Goal: Task Accomplishment & Management: Complete application form

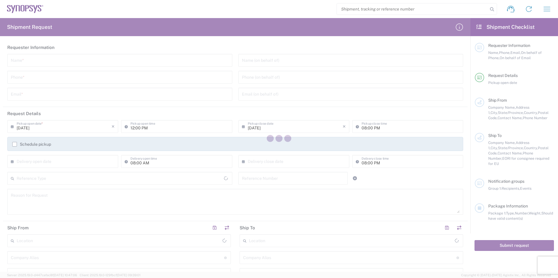
type input "[GEOGRAPHIC_DATA]"
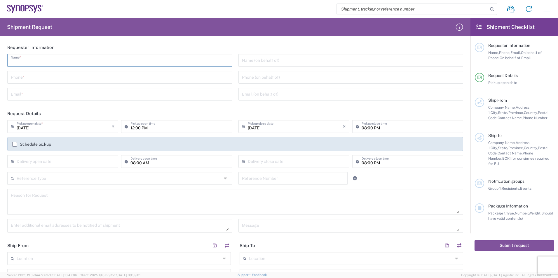
click at [39, 58] on input "text" at bounding box center [120, 60] width 218 height 10
type input "[PERSON_NAME]"
type input "9495216200"
type input "[PERSON_NAME][EMAIL_ADDRESS][PERSON_NAME][DOMAIN_NAME]"
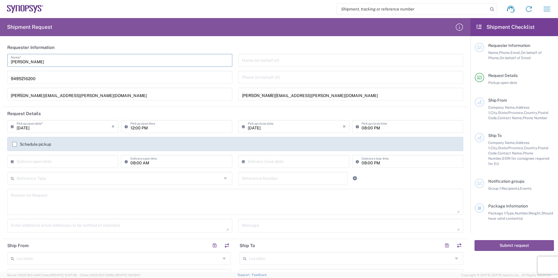
type input "EUROFINS EAG LABORATORIE"
type input "EAG Laboratories"
type input "15 [PERSON_NAME]"
type input "Irvine"
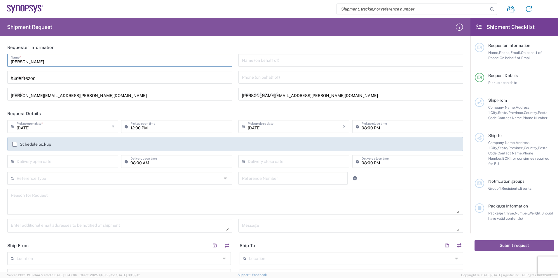
type input "92618"
type input "9495216200"
type input "[PERSON_NAME][EMAIL_ADDRESS][PERSON_NAME][DOMAIN_NAME]"
type input "SNPS [GEOGRAPHIC_DATA] UNIP. LDA. 2"
type input "SNPS [GEOGRAPHIC_DATA] UNIP. LDA."
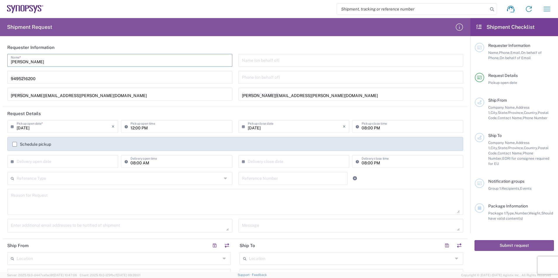
type input "[GEOGRAPHIC_DATA] EDIFICIO 4 PISO 2"
type input "[GEOGRAPHIC_DATA]"
type input "2740-267"
type input "351210440240"
type input "[PERSON_NAME][EMAIL_ADDRESS][PERSON_NAME][DOMAIN_NAME]"
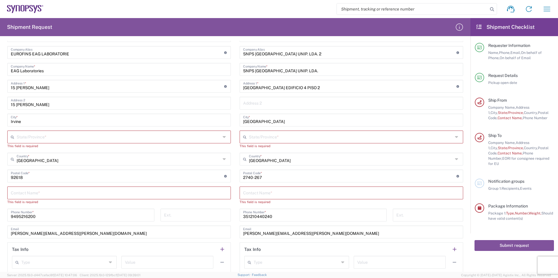
scroll to position [233, 0]
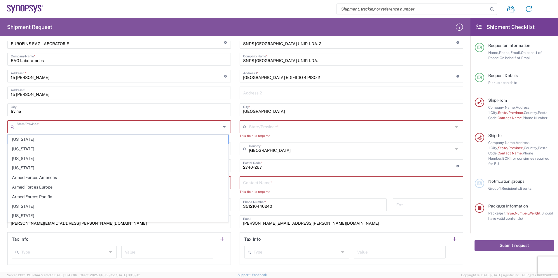
click at [53, 126] on input "text" at bounding box center [119, 126] width 204 height 10
type input "[US_STATE]"
click at [260, 129] on input "[US_STATE]" at bounding box center [351, 126] width 204 height 10
click at [217, 136] on div "Ship From Location [GEOGRAPHIC_DATA] DE04 Agrate Brianza IT01 [GEOGRAPHIC_DATA]…" at bounding box center [235, 137] width 465 height 262
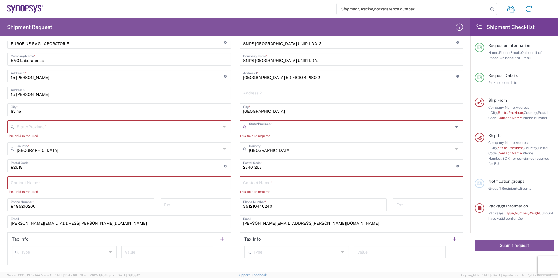
click at [249, 127] on input "text" at bounding box center [351, 126] width 204 height 10
drag, startPoint x: 245, startPoint y: 141, endPoint x: 247, endPoint y: 145, distance: 3.9
click at [245, 141] on div "Location [GEOGRAPHIC_DATA] DE04 Agrate Brianza IT01 [GEOGRAPHIC_DATA] DE02 [GEO…" at bounding box center [352, 142] width 224 height 246
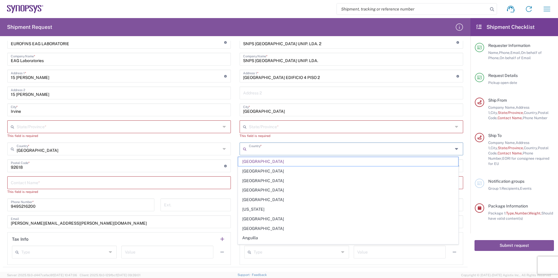
click at [249, 149] on input "text" at bounding box center [351, 149] width 204 height 10
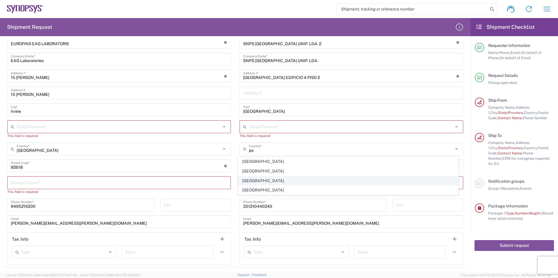
click at [259, 181] on span "[GEOGRAPHIC_DATA]" at bounding box center [348, 181] width 220 height 9
type input "[GEOGRAPHIC_DATA]"
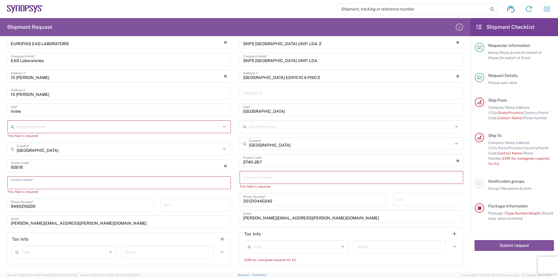
click at [70, 184] on input "text" at bounding box center [119, 182] width 217 height 10
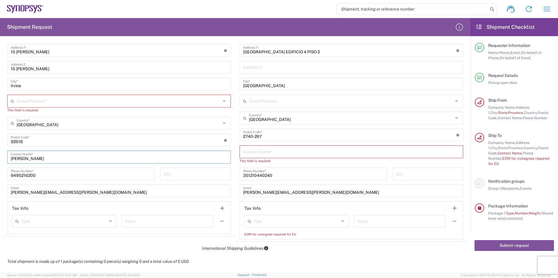
scroll to position [263, 0]
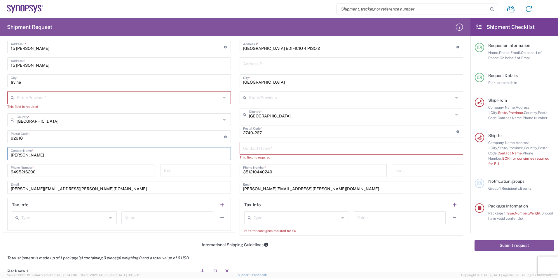
type input "[PERSON_NAME]"
click at [273, 147] on input "text" at bounding box center [351, 148] width 217 height 10
paste input "[PERSON_NAME]"
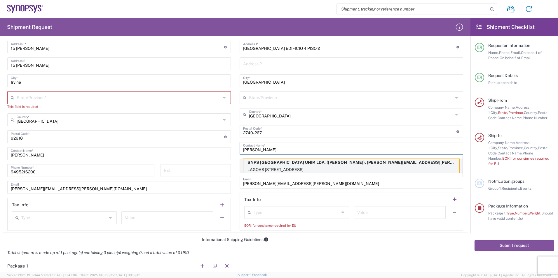
type input "[PERSON_NAME]"
click at [291, 167] on p "LAGOAS [STREET_ADDRESS]" at bounding box center [351, 169] width 216 height 7
type input "[GEOGRAPHIC_DATA]"
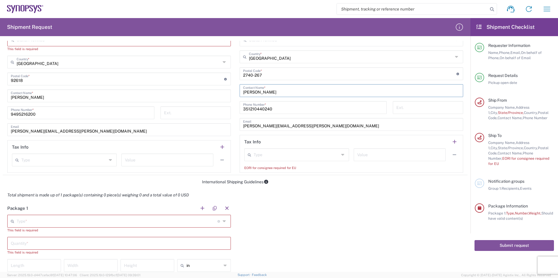
scroll to position [321, 0]
click at [269, 156] on input "text" at bounding box center [296, 154] width 85 height 10
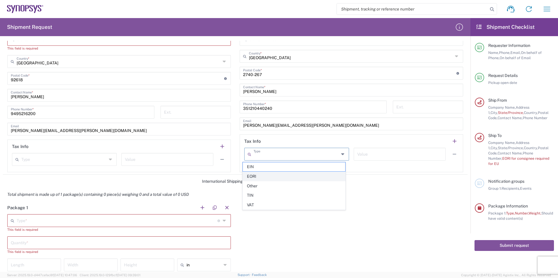
click at [266, 176] on span "EORI" at bounding box center [294, 176] width 103 height 9
type input "EORI"
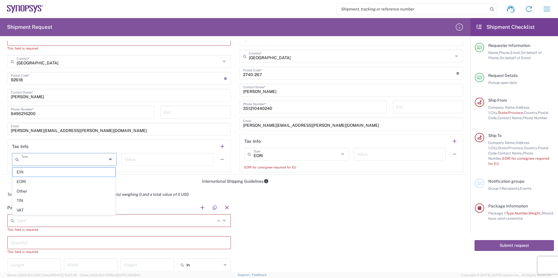
click at [50, 159] on input "text" at bounding box center [63, 159] width 85 height 10
click at [28, 193] on span "Other" at bounding box center [64, 191] width 103 height 9
type input "Other"
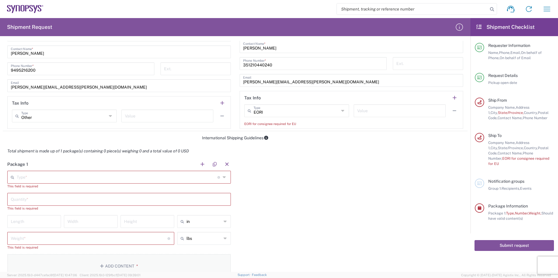
scroll to position [408, 0]
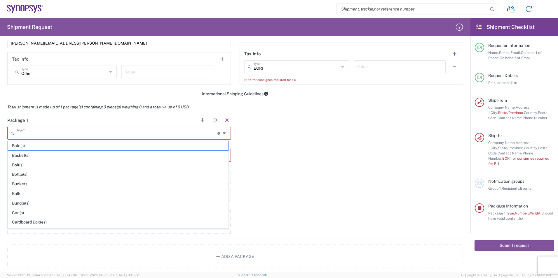
click at [50, 133] on input "text" at bounding box center [117, 133] width 201 height 10
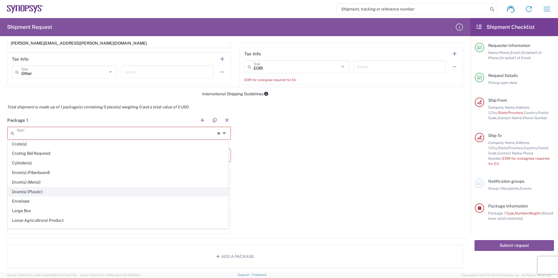
scroll to position [204, 0]
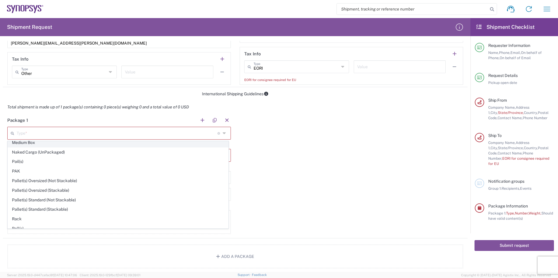
click at [45, 144] on span "Medium Box" at bounding box center [118, 142] width 220 height 9
type input "Medium Box"
type input "13"
type input "11.5"
type input "2.5"
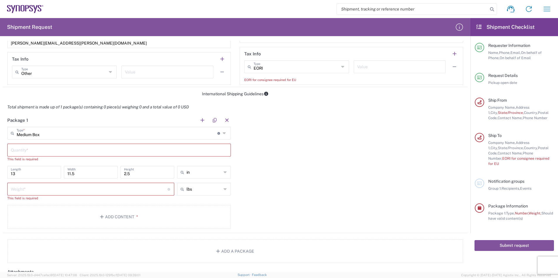
click at [65, 191] on input "number" at bounding box center [89, 189] width 157 height 10
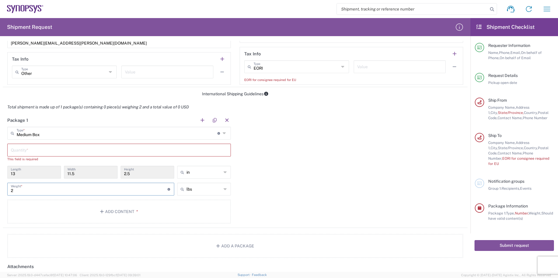
type input "2"
click at [292, 185] on div "Package 1 Medium Box Type * Material used to package goods Bale(s) Basket(s) Bo…" at bounding box center [235, 171] width 465 height 114
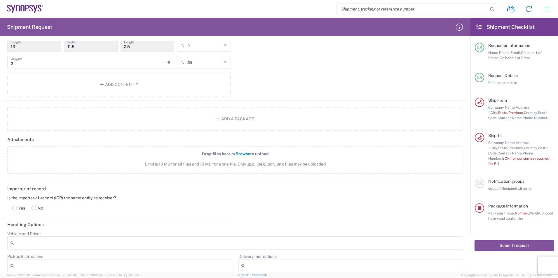
scroll to position [467, 0]
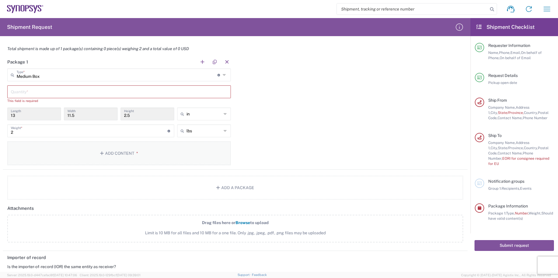
click at [118, 151] on button "Add Content *" at bounding box center [119, 154] width 224 height 24
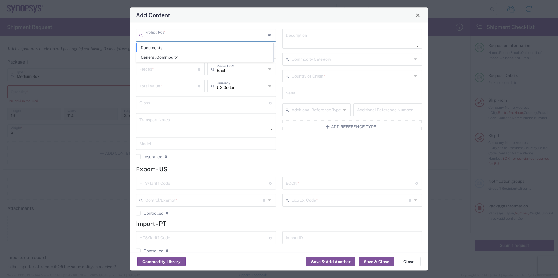
click at [185, 38] on input "text" at bounding box center [205, 35] width 121 height 10
click at [186, 57] on span "General Commodity" at bounding box center [205, 57] width 137 height 9
type input "General Commodity"
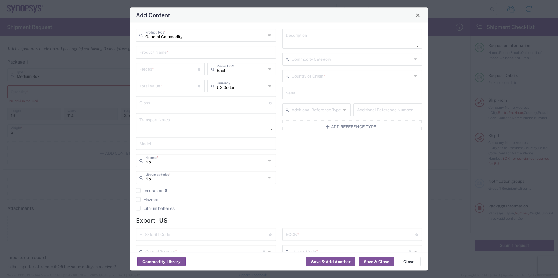
click at [154, 49] on input "text" at bounding box center [205, 52] width 133 height 10
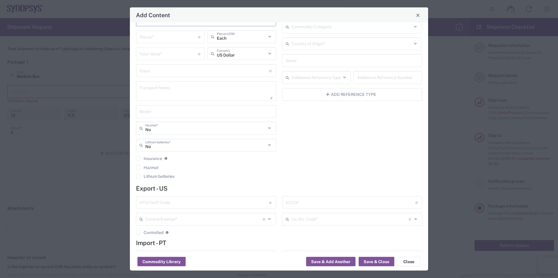
scroll to position [0, 0]
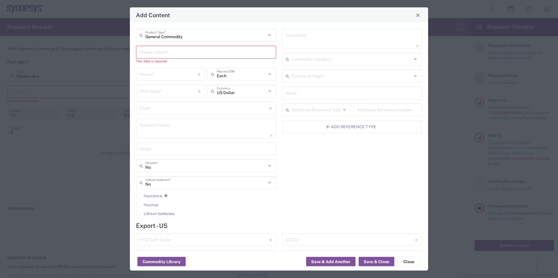
click at [164, 50] on input "text" at bounding box center [205, 52] width 133 height 10
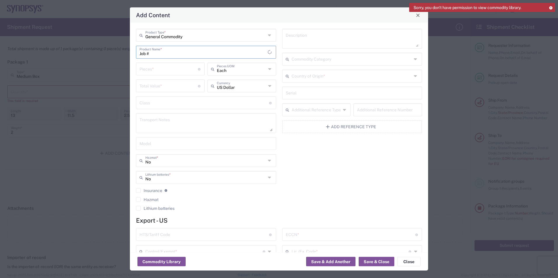
paste input "M0QYU844"
paste input "PO4800022945"
type input "Job # M0QYU844, PO4800022945"
click at [305, 38] on textarea at bounding box center [352, 39] width 133 height 16
paste textarea "PO4800022945"
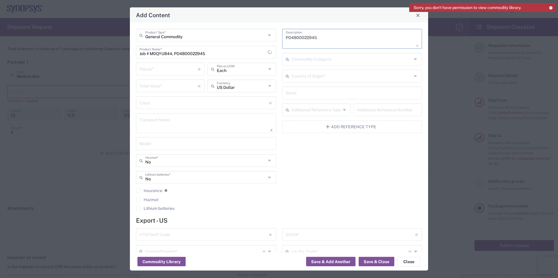
type textarea "PO4800022945"
click at [167, 87] on input "number" at bounding box center [168, 86] width 58 height 10
click at [161, 85] on input "number" at bounding box center [168, 86] width 58 height 10
type input "9224"
click at [378, 263] on button "Save & Close" at bounding box center [377, 261] width 36 height 9
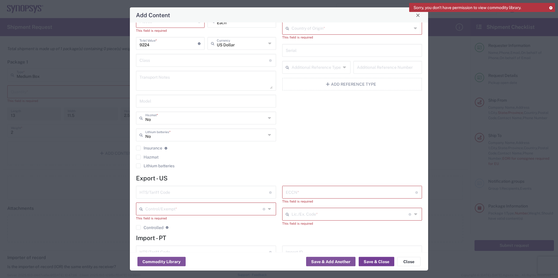
scroll to position [58, 0]
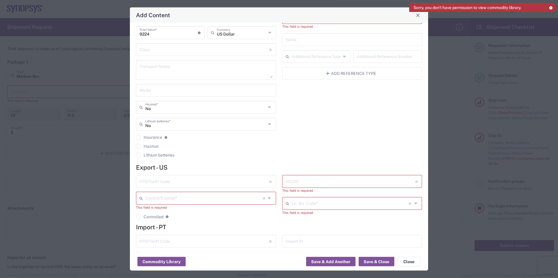
click at [171, 198] on input "text" at bounding box center [203, 198] width 117 height 10
click at [323, 183] on input "text" at bounding box center [351, 181] width 130 height 10
paste input "3A991"
type input "3A991"
click at [298, 199] on input "text" at bounding box center [349, 198] width 117 height 10
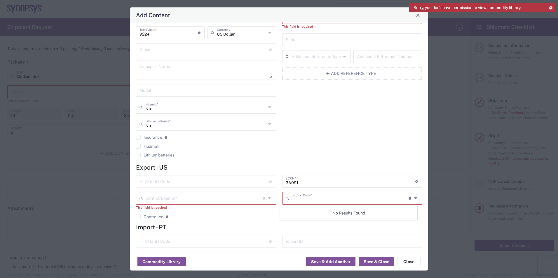
click at [337, 200] on input "text" at bounding box center [349, 198] width 117 height 10
click at [167, 181] on input "text" at bounding box center [204, 181] width 130 height 10
paste input "8542.39.0010"
type input "8542.39.0010"
click at [164, 199] on input "text" at bounding box center [203, 198] width 117 height 10
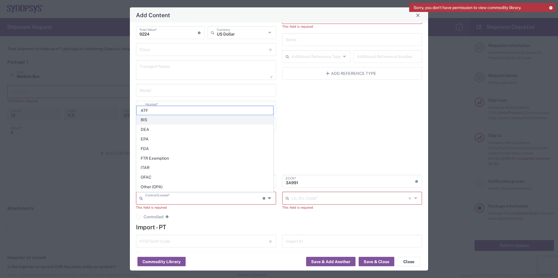
click at [153, 116] on span "BIS" at bounding box center [205, 120] width 137 height 9
type input "BIS"
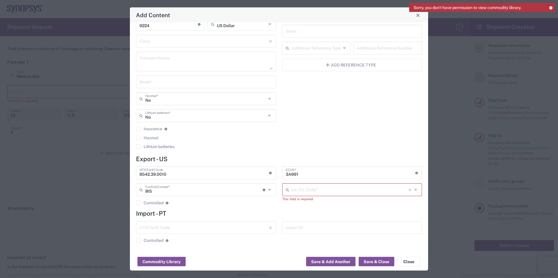
scroll to position [68, 0]
click at [308, 192] on input "text" at bounding box center [349, 189] width 117 height 10
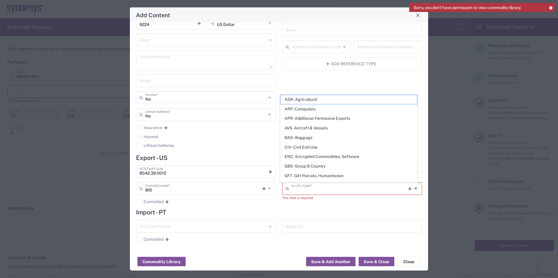
click at [309, 214] on h4 "Import - PT" at bounding box center [279, 212] width 286 height 7
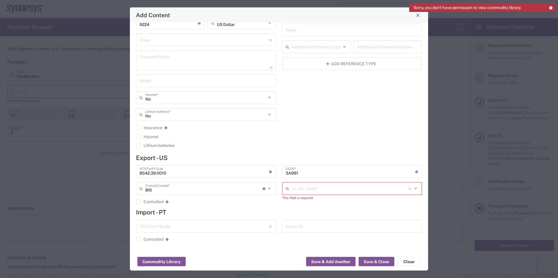
click at [307, 192] on input "text" at bounding box center [349, 189] width 117 height 10
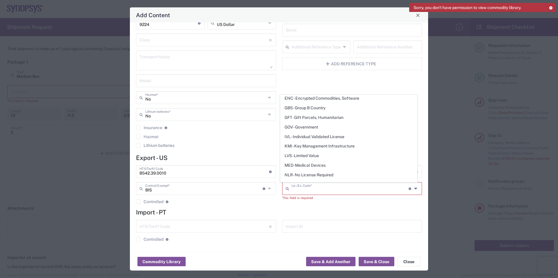
scroll to position [88, 0]
click at [335, 144] on span "NLR - No License Required" at bounding box center [348, 146] width 137 height 9
type input "NLR - No License Required"
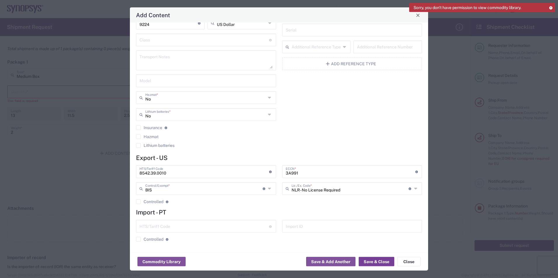
click at [380, 259] on button "Save & Close" at bounding box center [377, 261] width 36 height 9
click at [379, 261] on button "Save & Close" at bounding box center [377, 261] width 36 height 9
click at [375, 262] on button "Save & Close" at bounding box center [377, 261] width 36 height 9
click at [186, 215] on h4 "Import - PT" at bounding box center [279, 212] width 286 height 7
click at [158, 228] on input "text" at bounding box center [204, 226] width 130 height 10
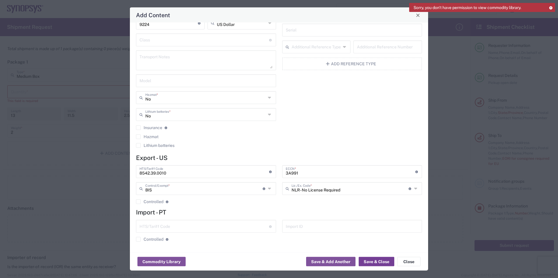
click at [381, 263] on button "Save & Close" at bounding box center [377, 261] width 36 height 9
click at [378, 261] on button "Save & Close" at bounding box center [377, 261] width 36 height 9
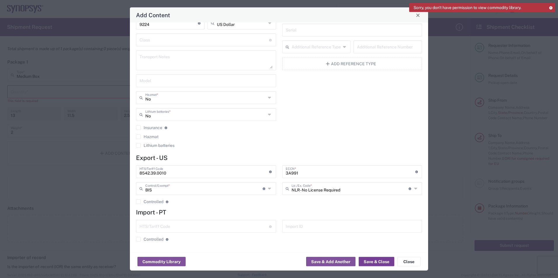
click at [378, 261] on button "Save & Close" at bounding box center [377, 261] width 36 height 9
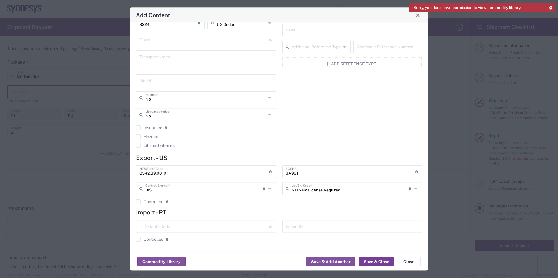
click at [378, 261] on button "Save & Close" at bounding box center [377, 261] width 36 height 9
click at [348, 260] on button "Save & Add Another" at bounding box center [330, 261] width 49 height 9
click at [347, 259] on button "Save & Add Another" at bounding box center [330, 261] width 49 height 9
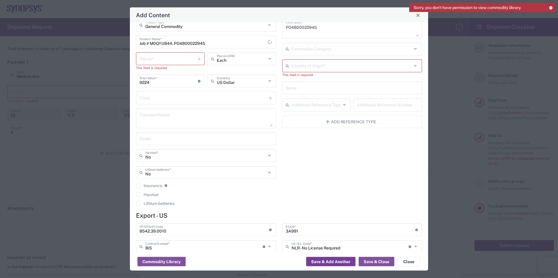
scroll to position [0, 0]
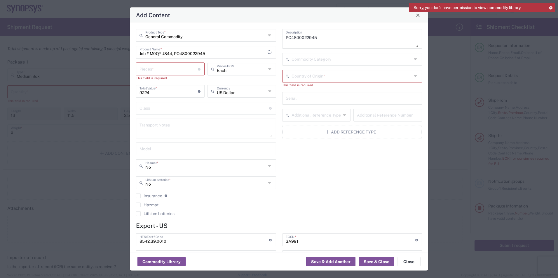
click at [169, 69] on input "number" at bounding box center [168, 69] width 58 height 10
type input "2"
type input "18448"
type input "27"
type input "249048"
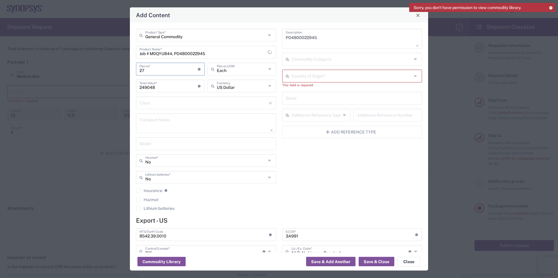
type input "27"
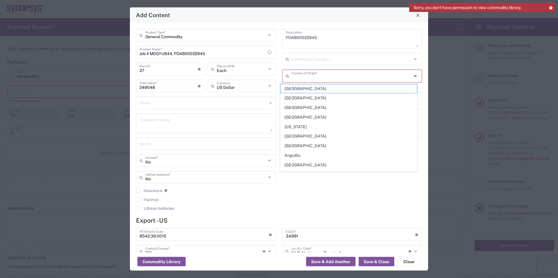
click at [323, 78] on input "text" at bounding box center [351, 76] width 121 height 10
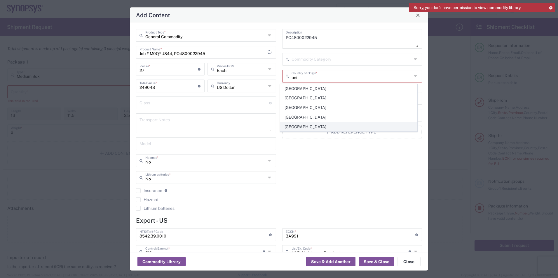
click at [306, 128] on span "[GEOGRAPHIC_DATA]" at bounding box center [348, 127] width 137 height 9
type input "[GEOGRAPHIC_DATA]"
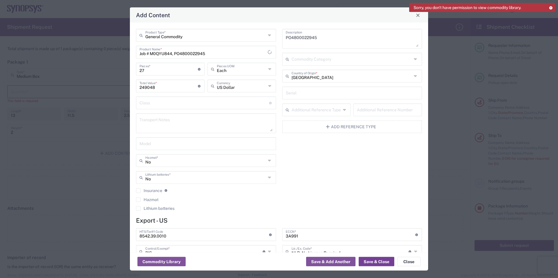
click at [379, 266] on button "Save & Close" at bounding box center [377, 261] width 36 height 9
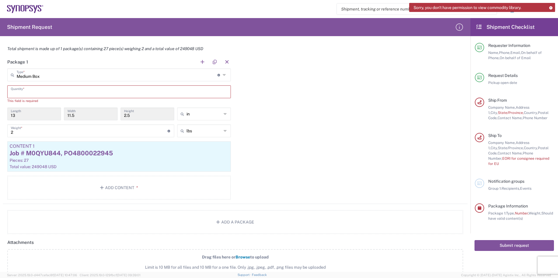
click at [139, 96] on input "text" at bounding box center [119, 91] width 217 height 10
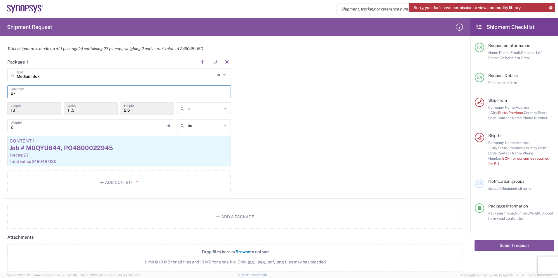
type input "27"
click at [327, 126] on div "Package 1 Medium Box Type * Material used to package goods Bale(s) Basket(s) Bo…" at bounding box center [235, 127] width 465 height 144
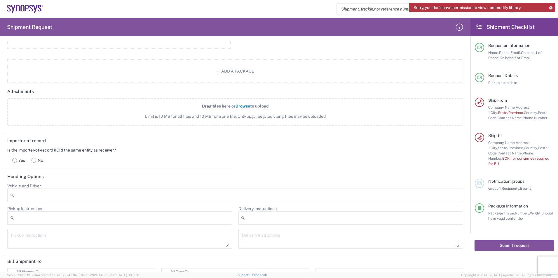
click at [36, 160] on label "No" at bounding box center [37, 161] width 18 height 12
click at [34, 162] on rect at bounding box center [34, 160] width 4 height 4
click at [11, 160] on label "Yes" at bounding box center [18, 161] width 19 height 12
click at [35, 160] on rect at bounding box center [34, 160] width 4 height 4
click at [101, 160] on div "Yes No" at bounding box center [117, 160] width 221 height 15
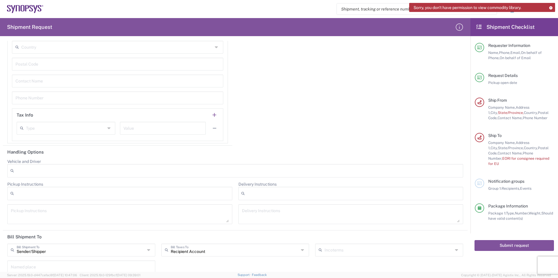
scroll to position [917, 0]
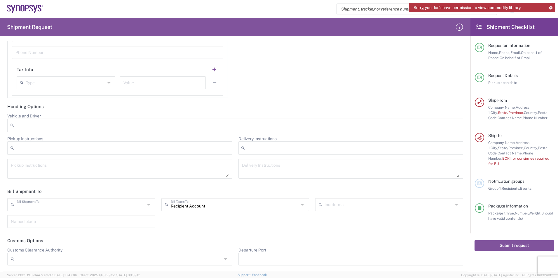
click at [79, 208] on input "text" at bounding box center [81, 204] width 128 height 10
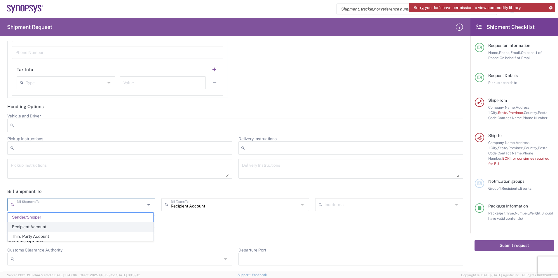
click at [55, 228] on span "Recipient Account" at bounding box center [80, 227] width 145 height 9
type input "Recipient Account"
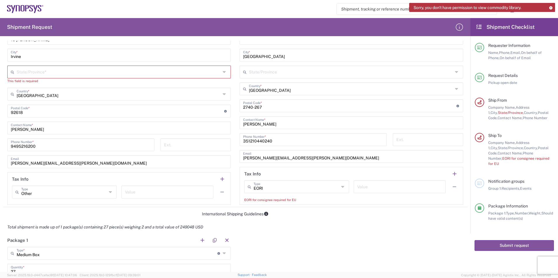
scroll to position [230, 0]
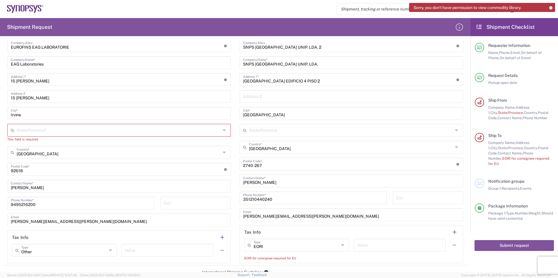
click at [74, 139] on div "This field is required" at bounding box center [119, 139] width 224 height 5
click at [68, 132] on input "text" at bounding box center [119, 130] width 204 height 10
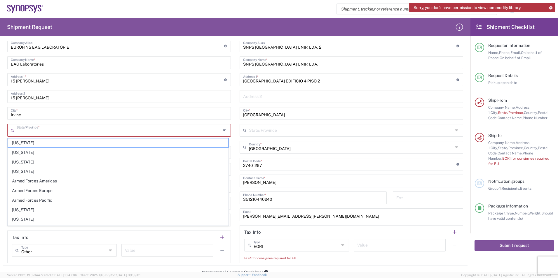
drag, startPoint x: 16, startPoint y: 210, endPoint x: 27, endPoint y: 206, distance: 12.0
click at [16, 210] on span "[US_STATE]" at bounding box center [118, 210] width 220 height 9
type input "[US_STATE]"
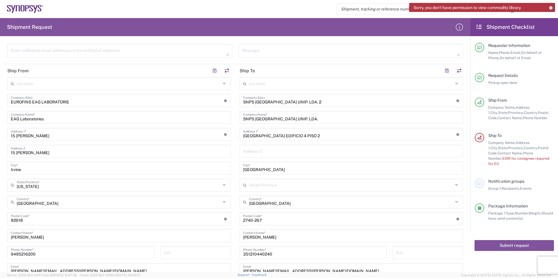
scroll to position [0, 0]
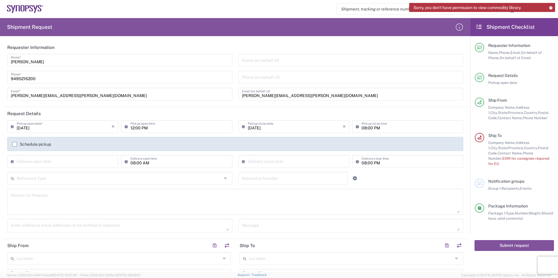
click at [47, 175] on input "text" at bounding box center [119, 178] width 205 height 10
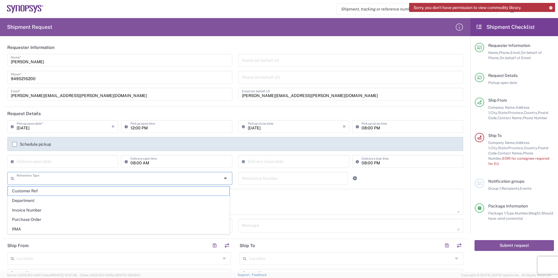
click at [47, 177] on input "text" at bounding box center [119, 178] width 205 height 10
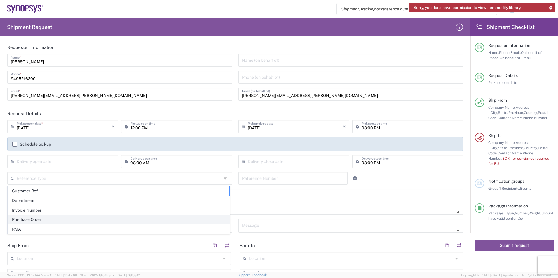
click at [39, 220] on span "Purchase Order" at bounding box center [118, 219] width 221 height 9
type input "Purchase Order"
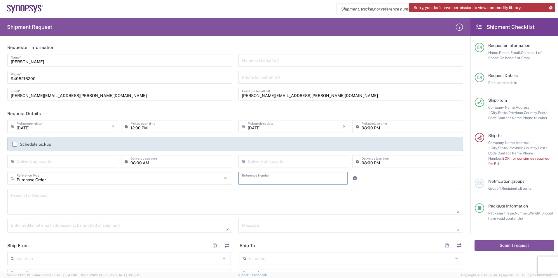
click at [281, 181] on input "text" at bounding box center [293, 178] width 102 height 10
drag, startPoint x: 30, startPoint y: 205, endPoint x: 29, endPoint y: 193, distance: 12.3
click at [30, 205] on textarea at bounding box center [235, 202] width 449 height 22
click at [29, 193] on textarea at bounding box center [235, 202] width 449 height 22
click at [252, 181] on input "text" at bounding box center [293, 178] width 102 height 10
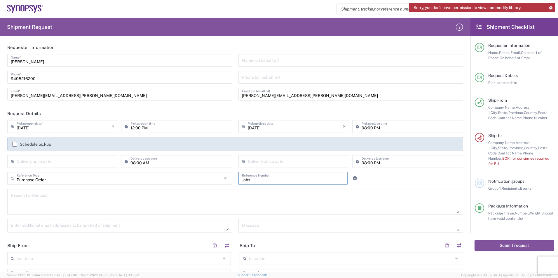
paste input "M0QYU844"
drag, startPoint x: 295, startPoint y: 171, endPoint x: 294, endPoint y: 180, distance: 8.8
click at [295, 171] on div "× Delivery close date Cancel Apply" at bounding box center [294, 163] width 114 height 17
click at [295, 180] on input "Job# M0QYU844" at bounding box center [293, 178] width 102 height 10
paste input "PO4800022945"
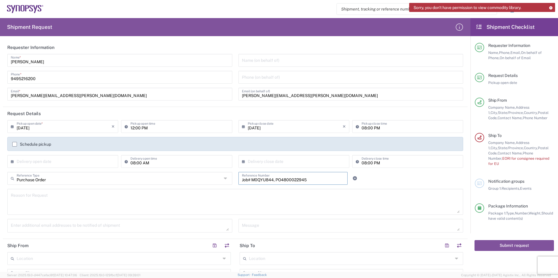
type input "Job# M0QYU844, PO4800022945"
